Goal: Information Seeking & Learning: Learn about a topic

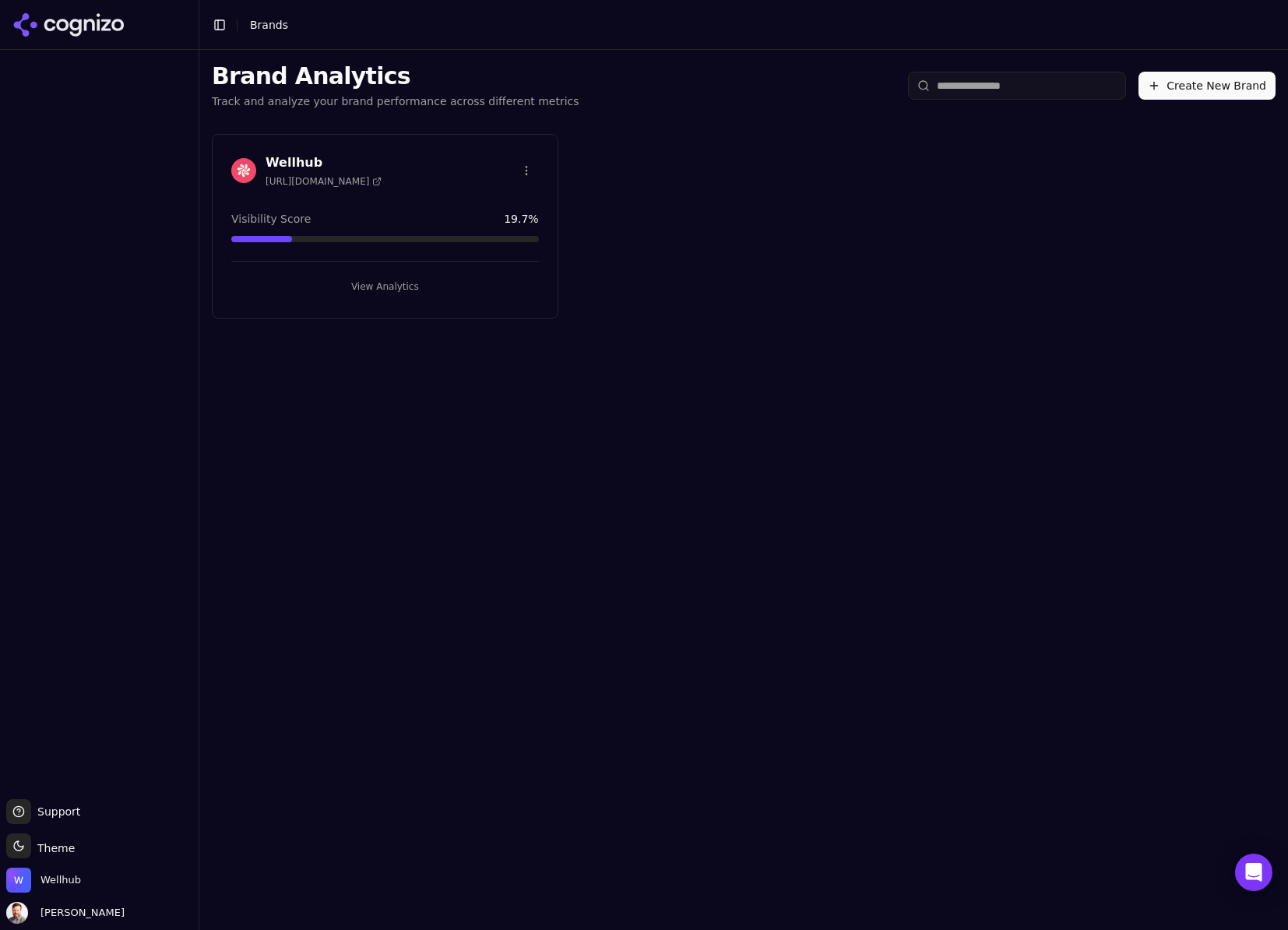
click at [334, 176] on span "[URL][DOMAIN_NAME]" at bounding box center [323, 181] width 116 height 12
click at [295, 161] on h3 "Wellhub" at bounding box center [323, 162] width 116 height 18
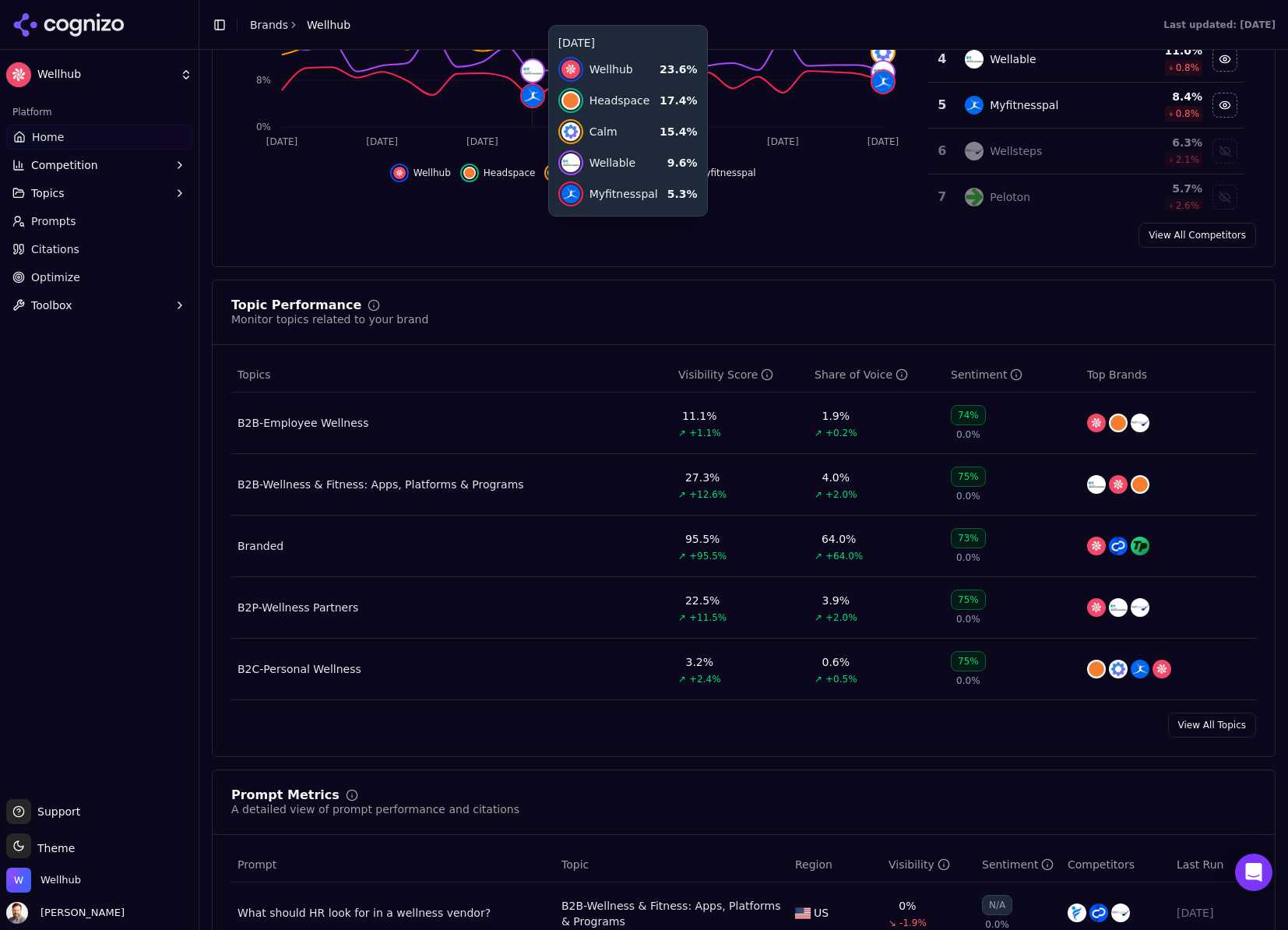
scroll to position [432, 0]
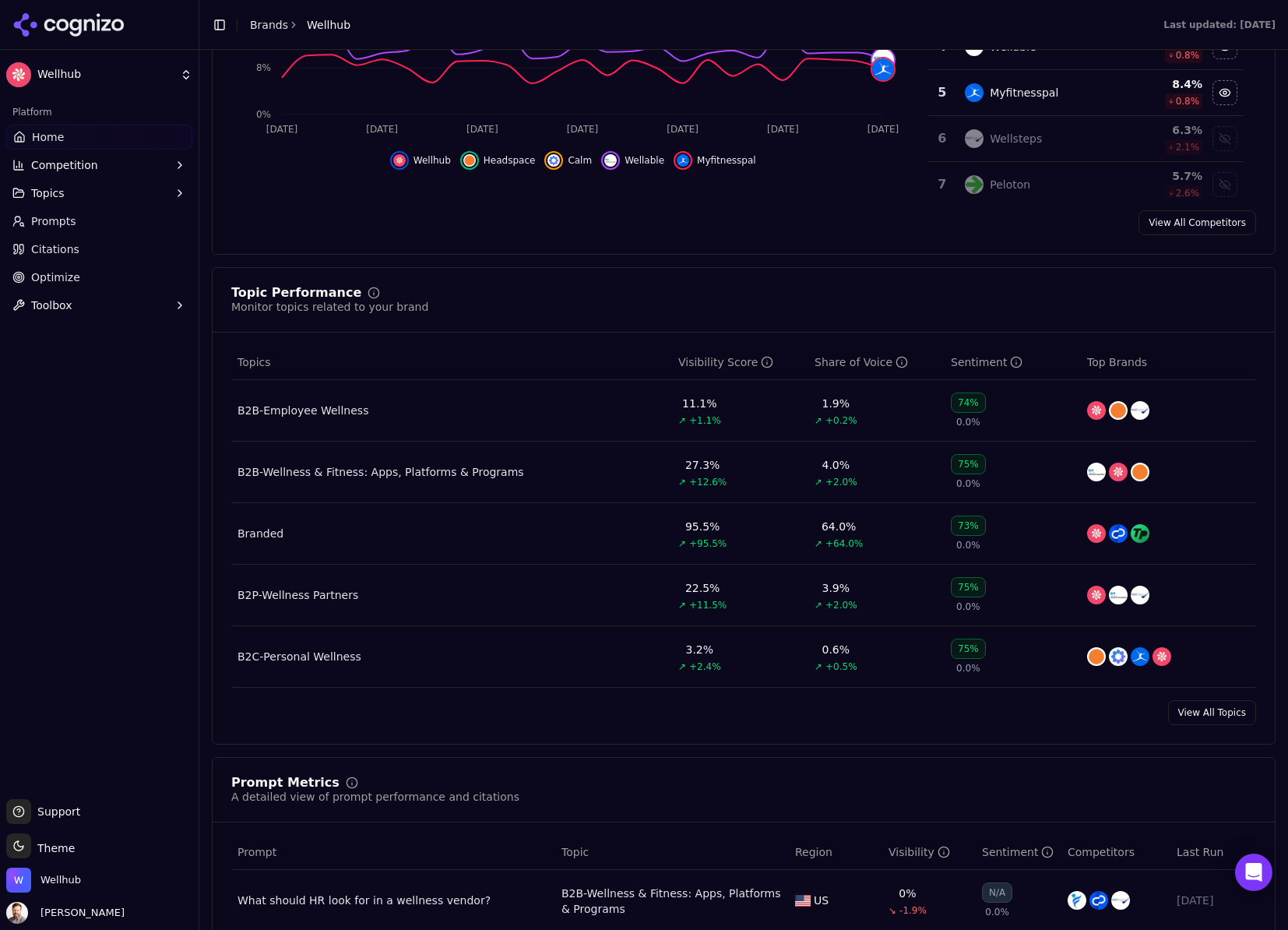
click at [500, 477] on div "B2B-Wellness & Fitness: Apps, Platforms & Programs" at bounding box center [381, 472] width 287 height 16
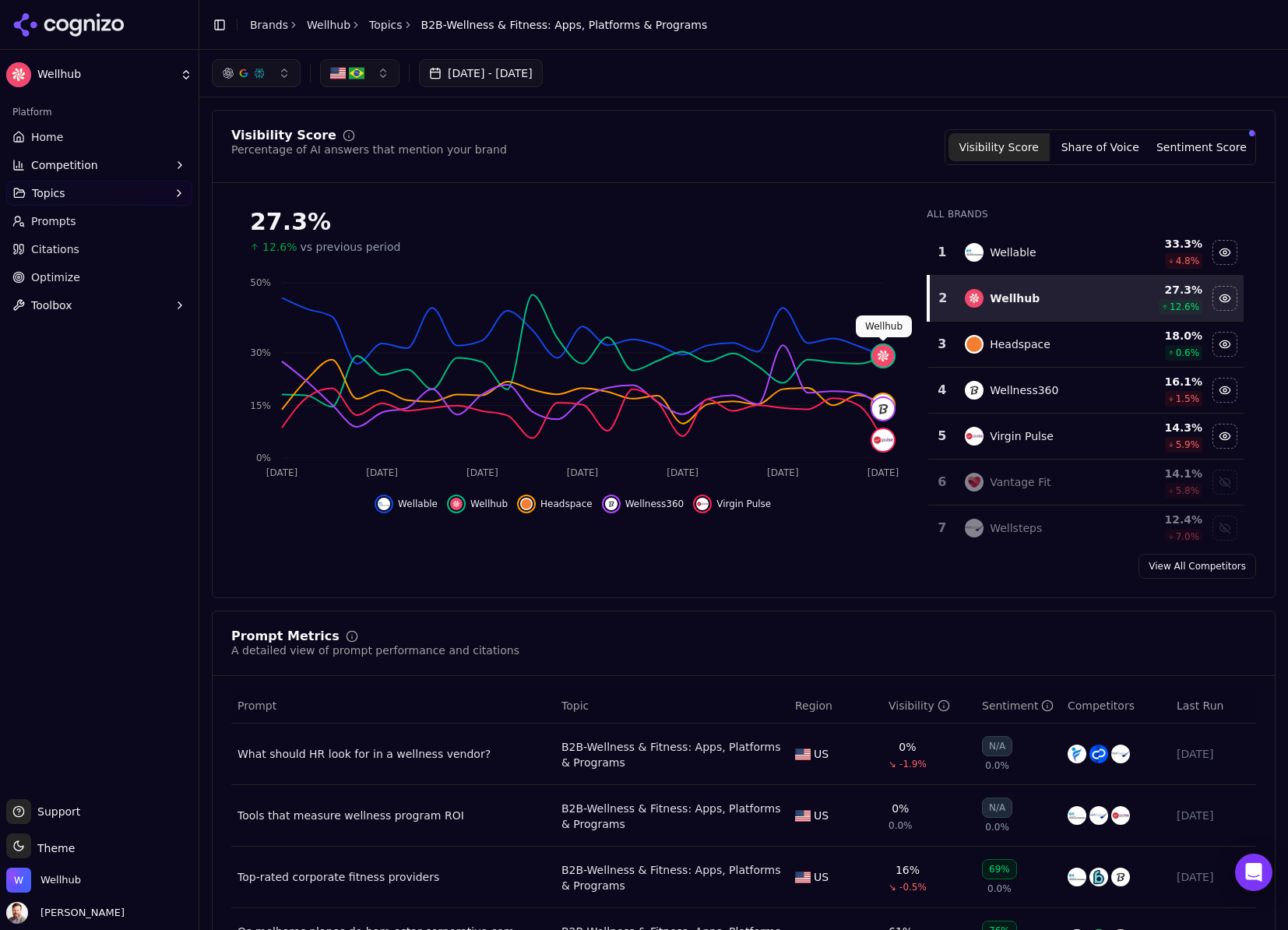
click img
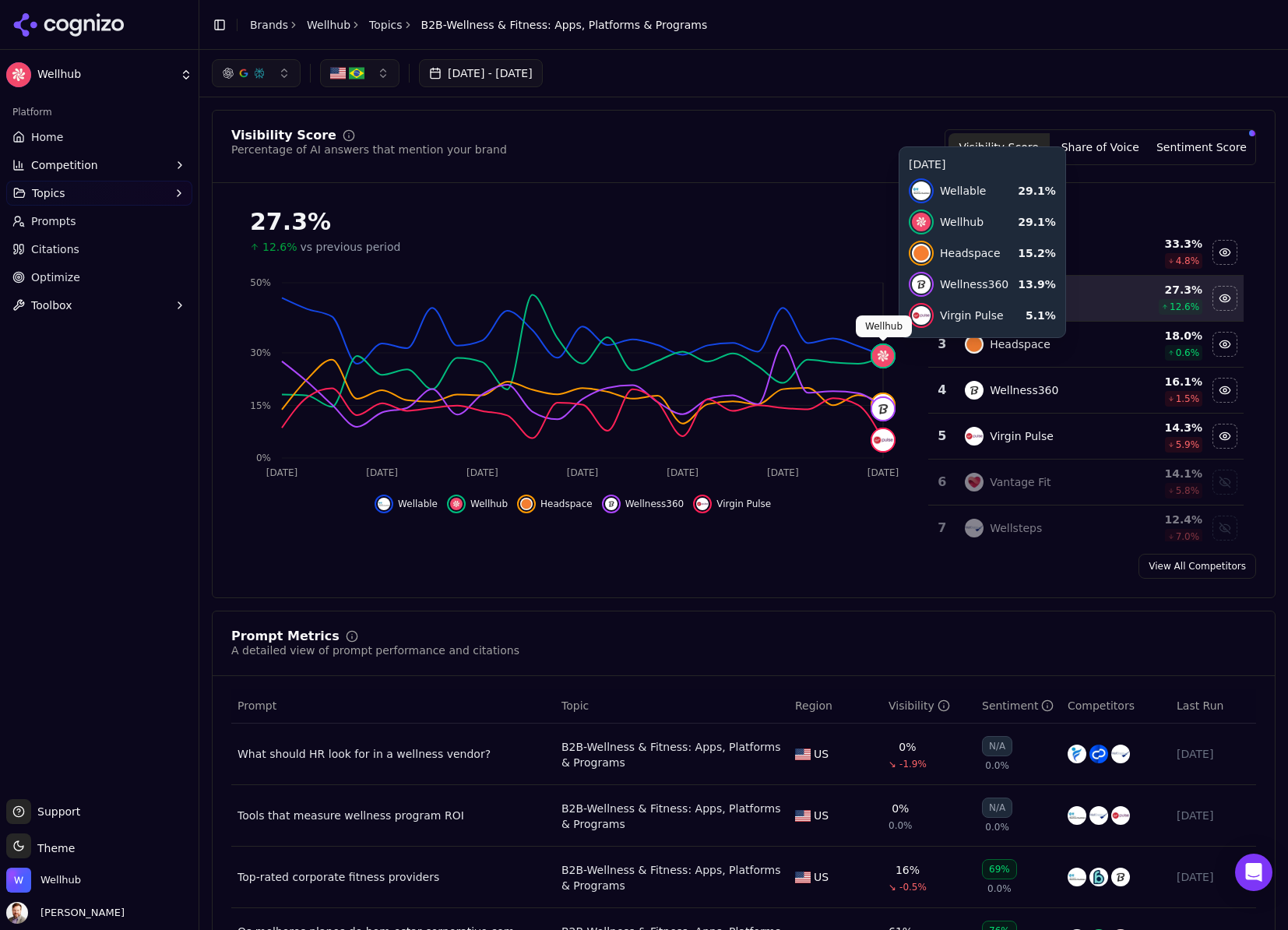
click at [883, 354] on img at bounding box center [883, 356] width 22 height 22
